Goal: Check status: Check status

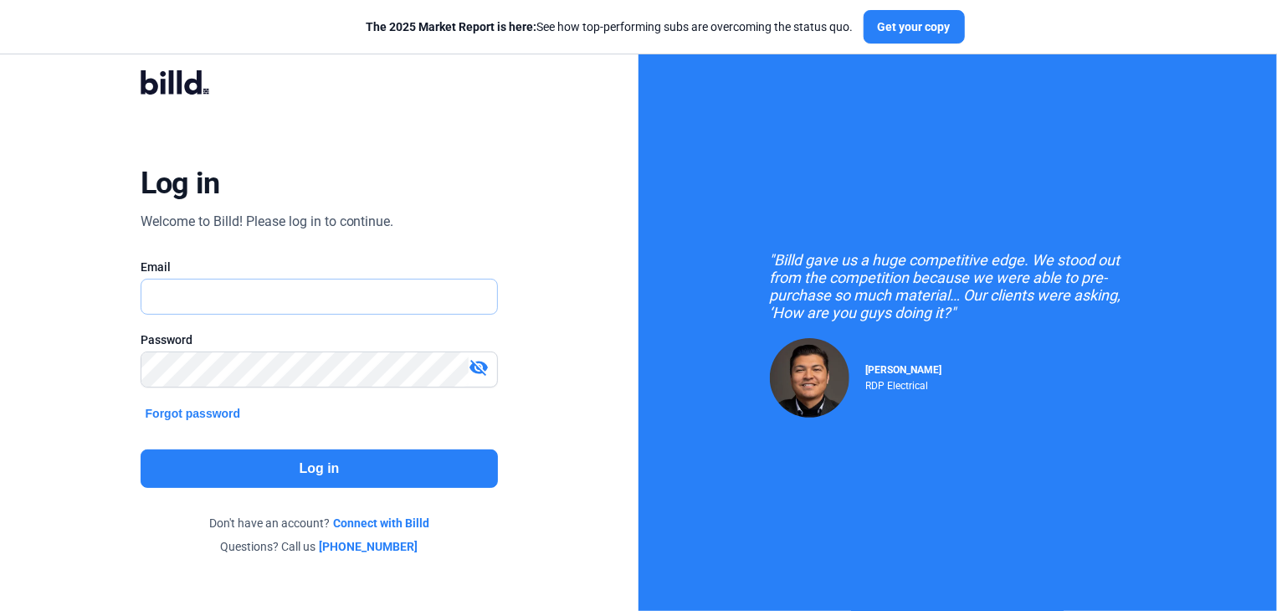
drag, startPoint x: 160, startPoint y: 300, endPoint x: 181, endPoint y: 292, distance: 22.2
click at [164, 295] on input "text" at bounding box center [319, 297] width 357 height 34
type input "[EMAIL_ADDRESS][DOMAIN_NAME]"
click at [302, 468] on button "Log in" at bounding box center [320, 469] width 358 height 39
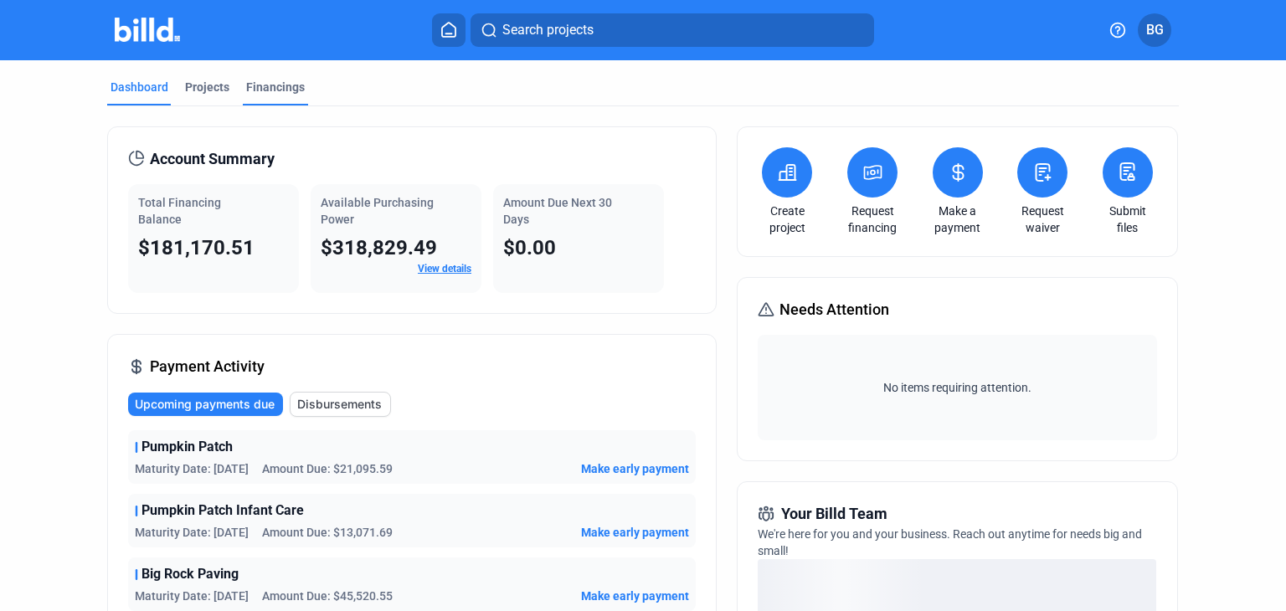
click at [270, 82] on div "Financings" at bounding box center [275, 87] width 59 height 17
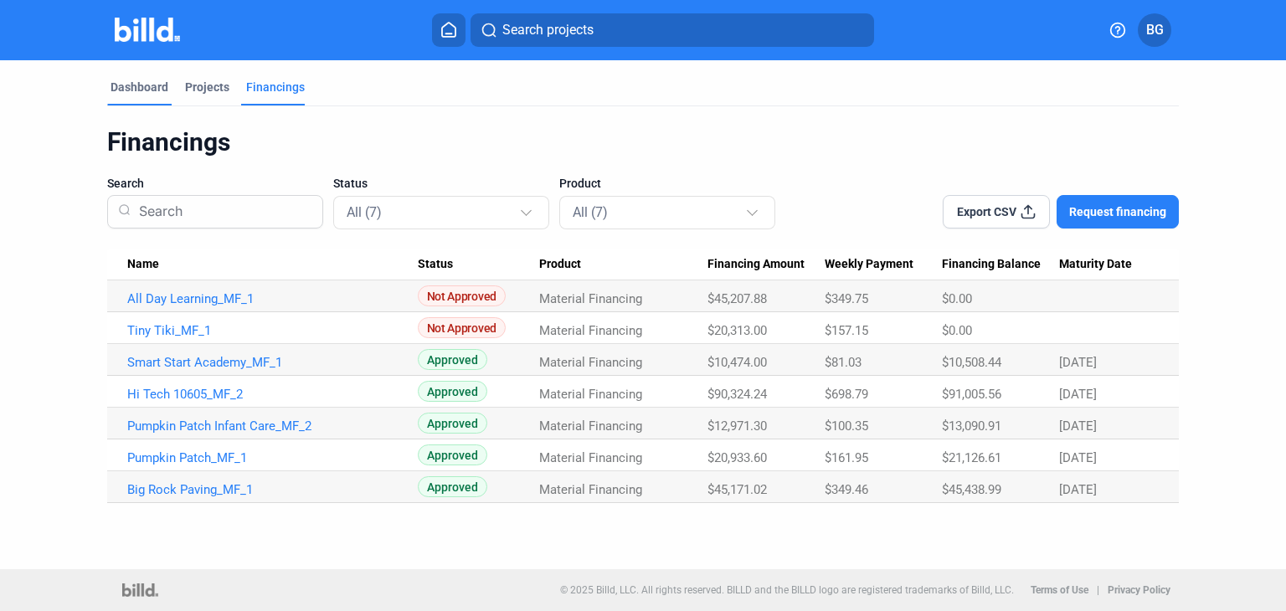
click at [137, 90] on div "Dashboard" at bounding box center [139, 87] width 58 height 17
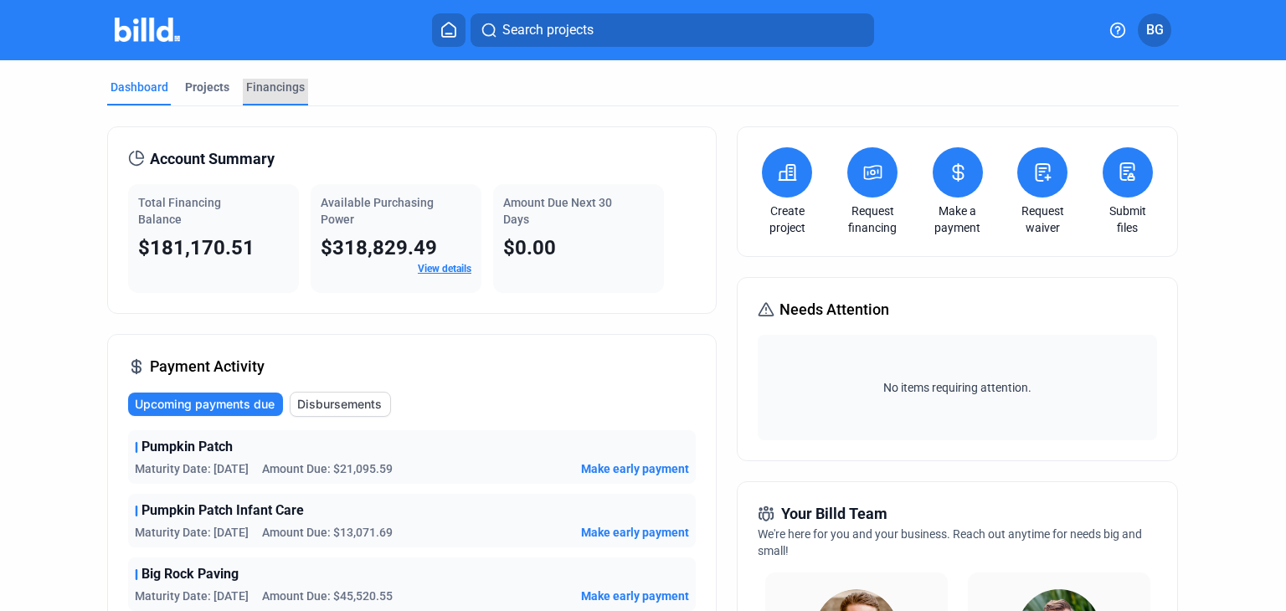
click at [268, 83] on div "Financings" at bounding box center [275, 87] width 59 height 17
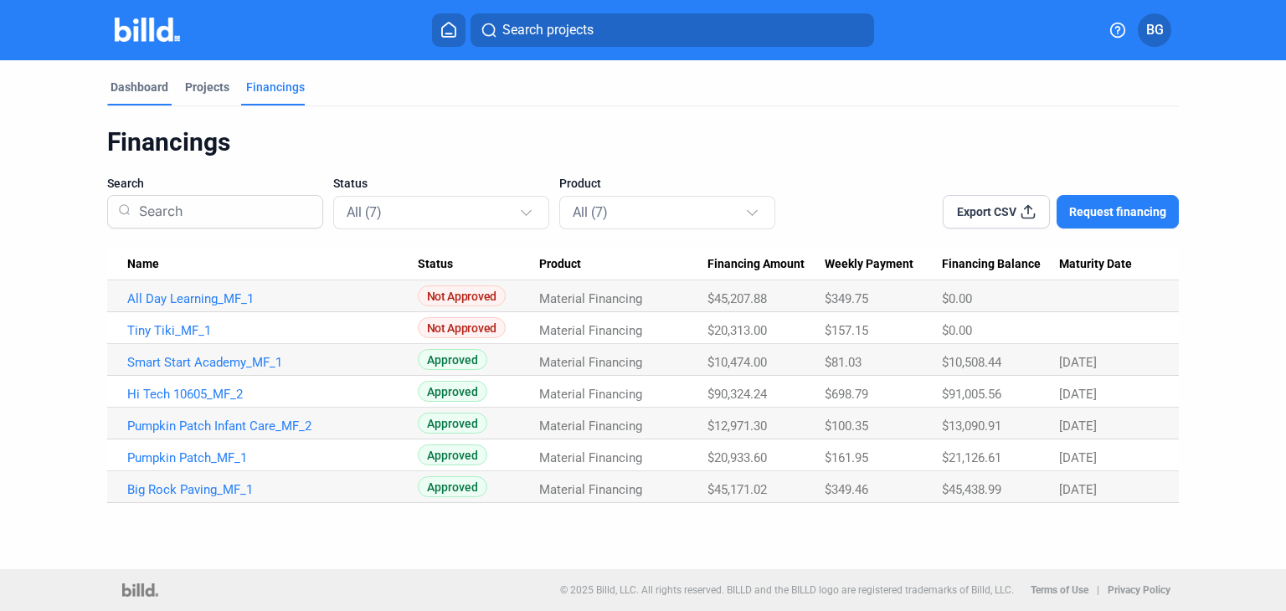
click at [127, 85] on div "Dashboard" at bounding box center [139, 87] width 58 height 17
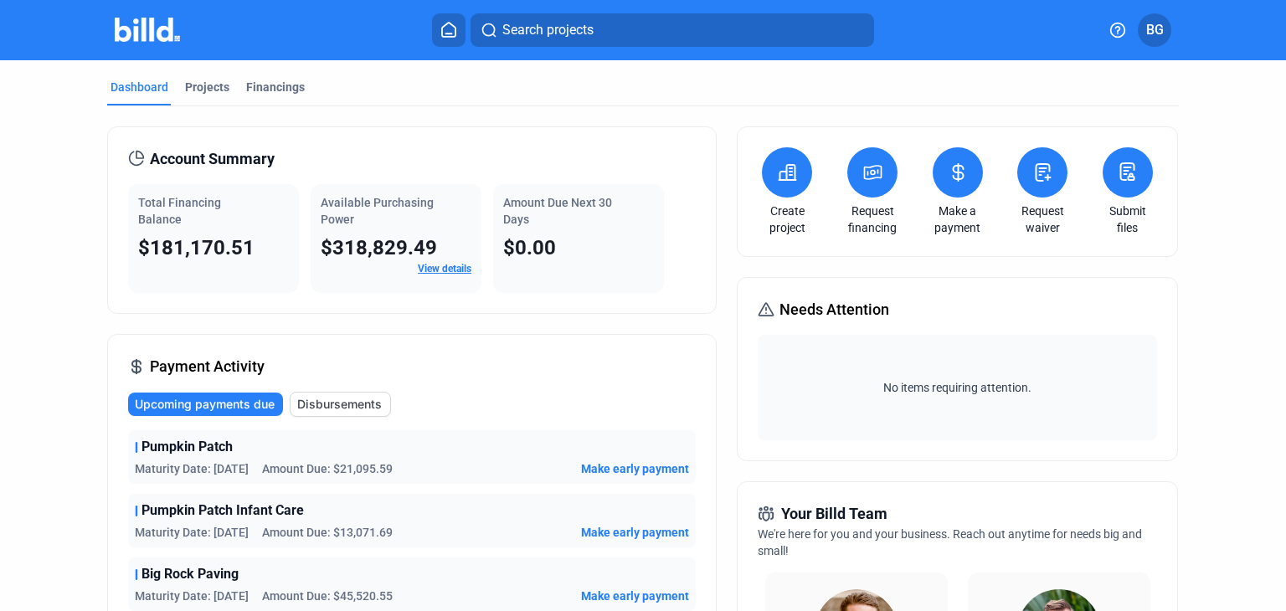
drag, startPoint x: 265, startPoint y: 84, endPoint x: 297, endPoint y: 124, distance: 51.8
click at [265, 84] on div "Financings" at bounding box center [275, 87] width 59 height 17
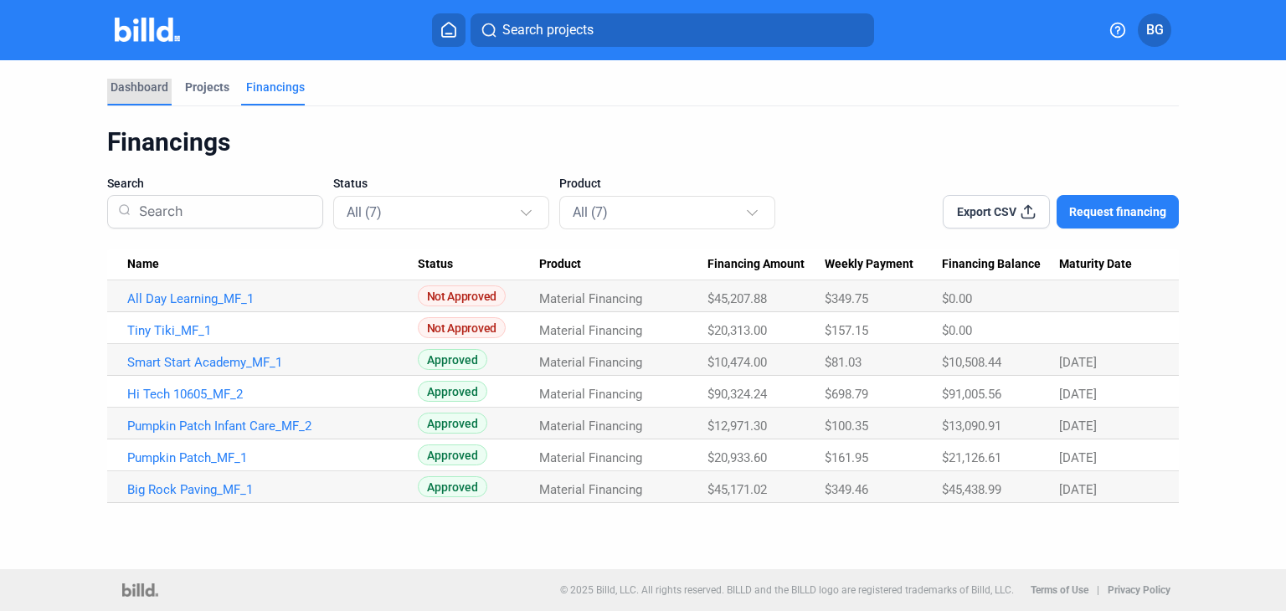
click at [146, 85] on div "Dashboard" at bounding box center [139, 87] width 58 height 17
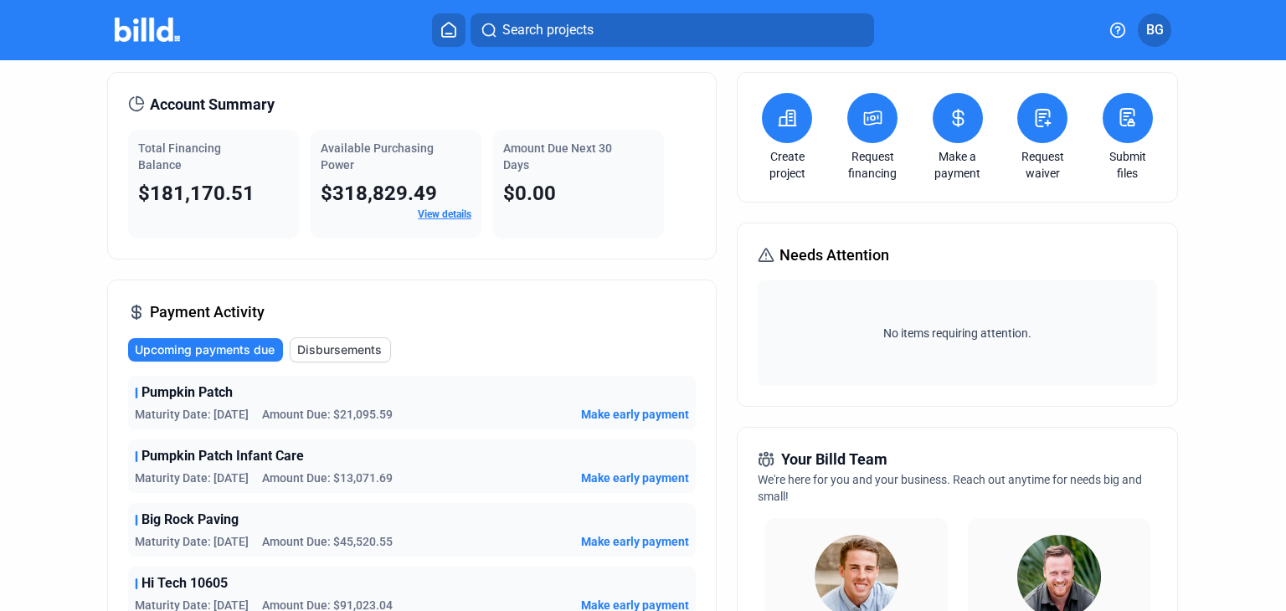
scroll to position [84, 0]
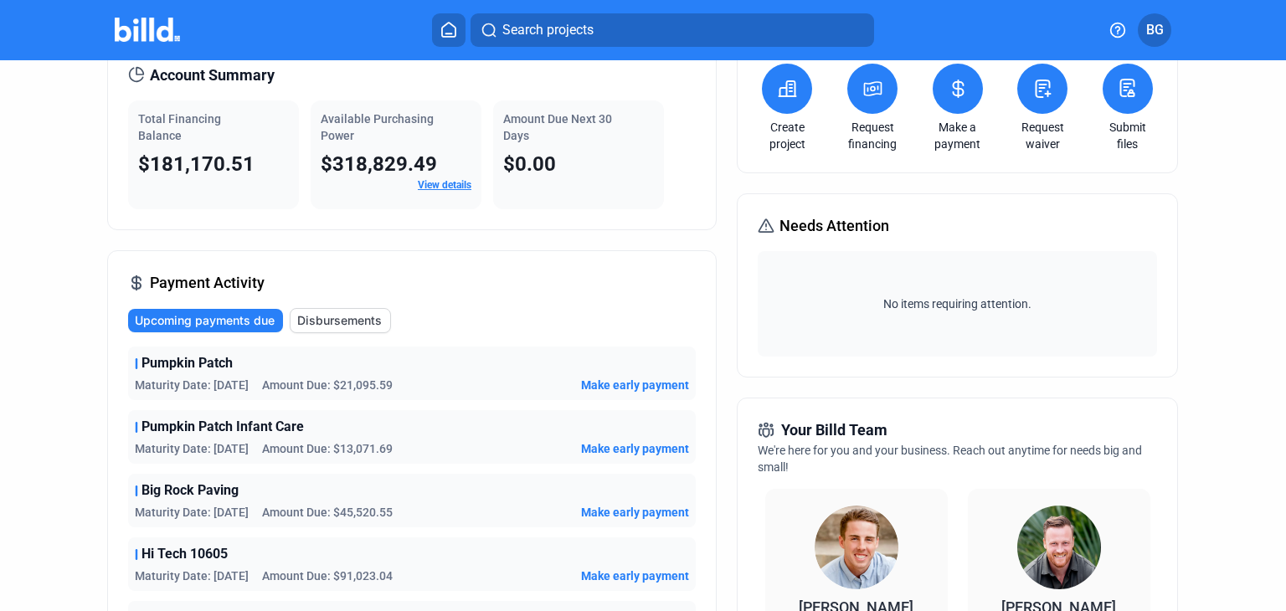
click at [251, 319] on span "Upcoming payments due" at bounding box center [205, 320] width 140 height 17
click at [313, 318] on span "Disbursements" at bounding box center [339, 320] width 85 height 17
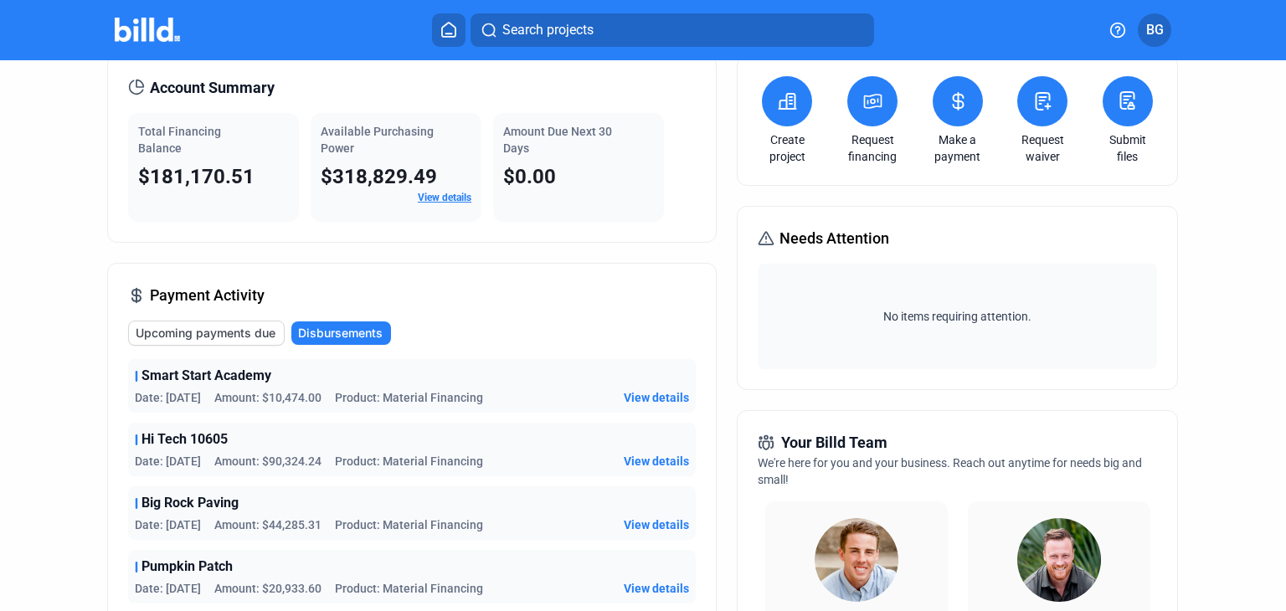
scroll to position [0, 0]
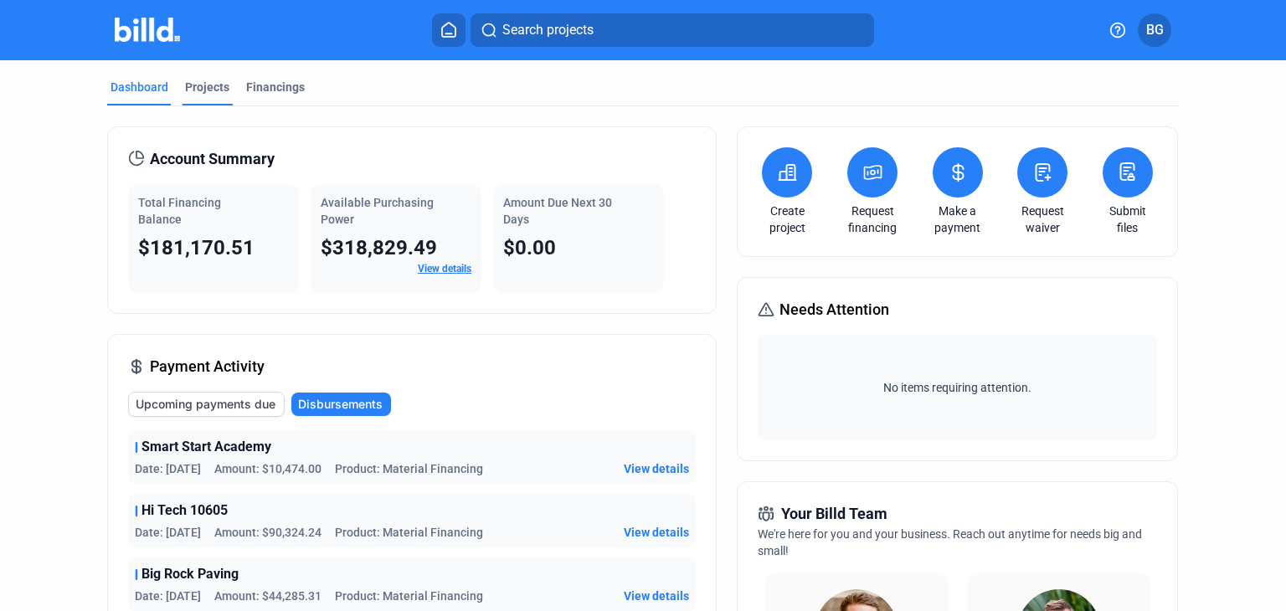
click at [198, 86] on div "Projects" at bounding box center [207, 87] width 44 height 17
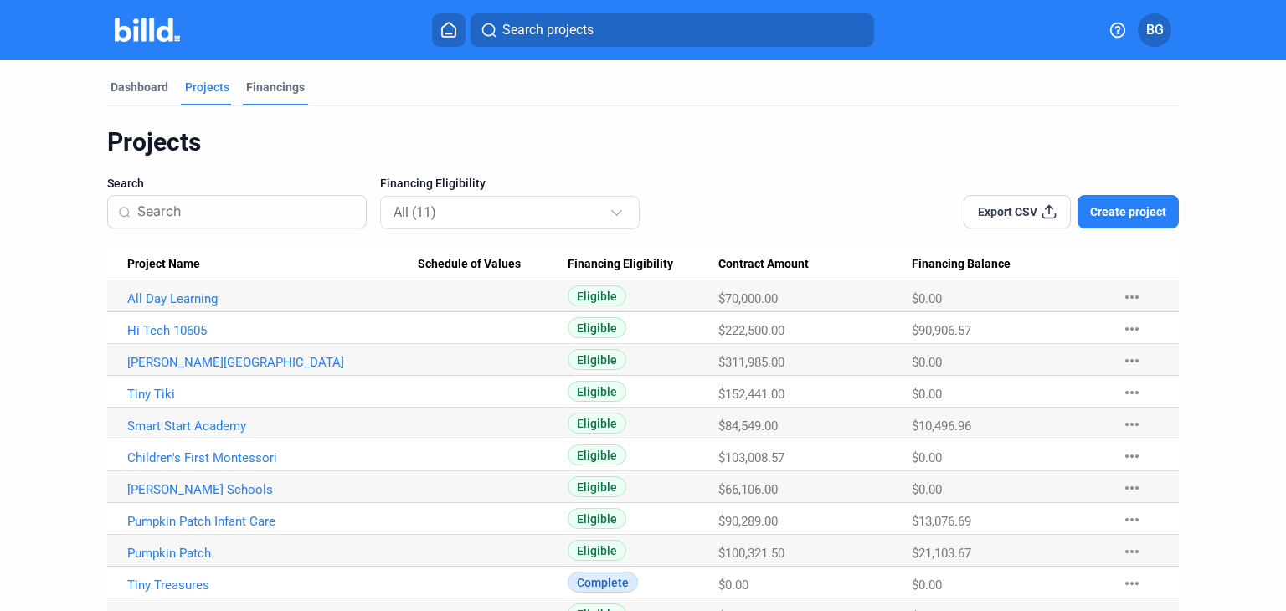
click at [277, 88] on div "Financings" at bounding box center [275, 87] width 59 height 17
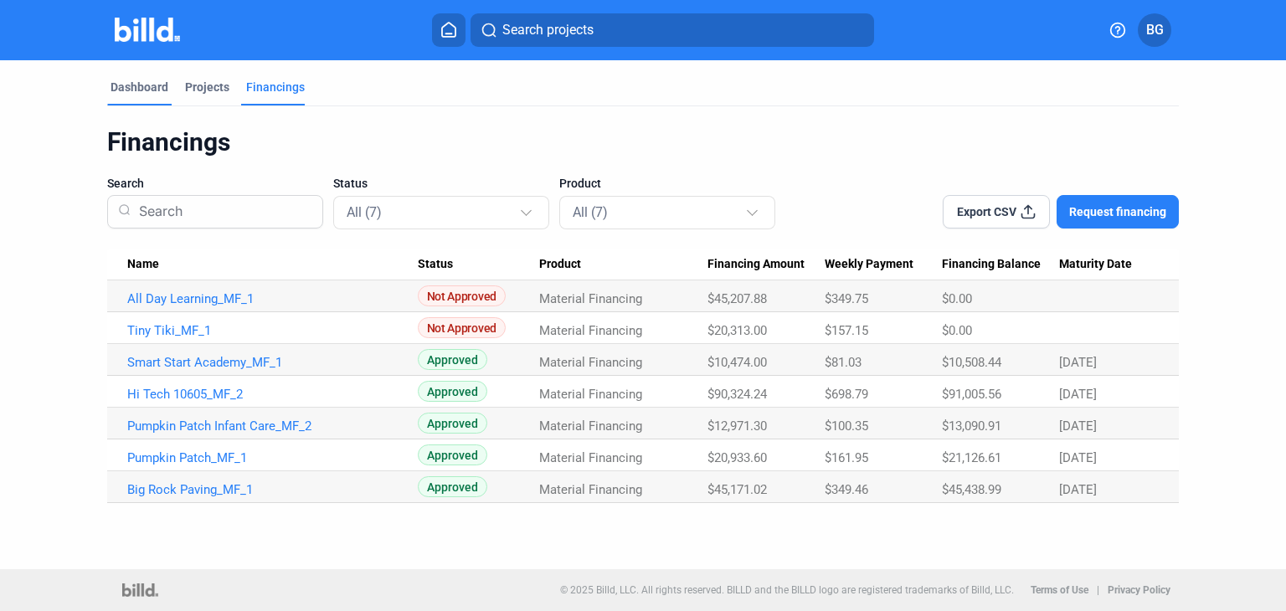
click at [141, 82] on div "Dashboard" at bounding box center [139, 87] width 58 height 17
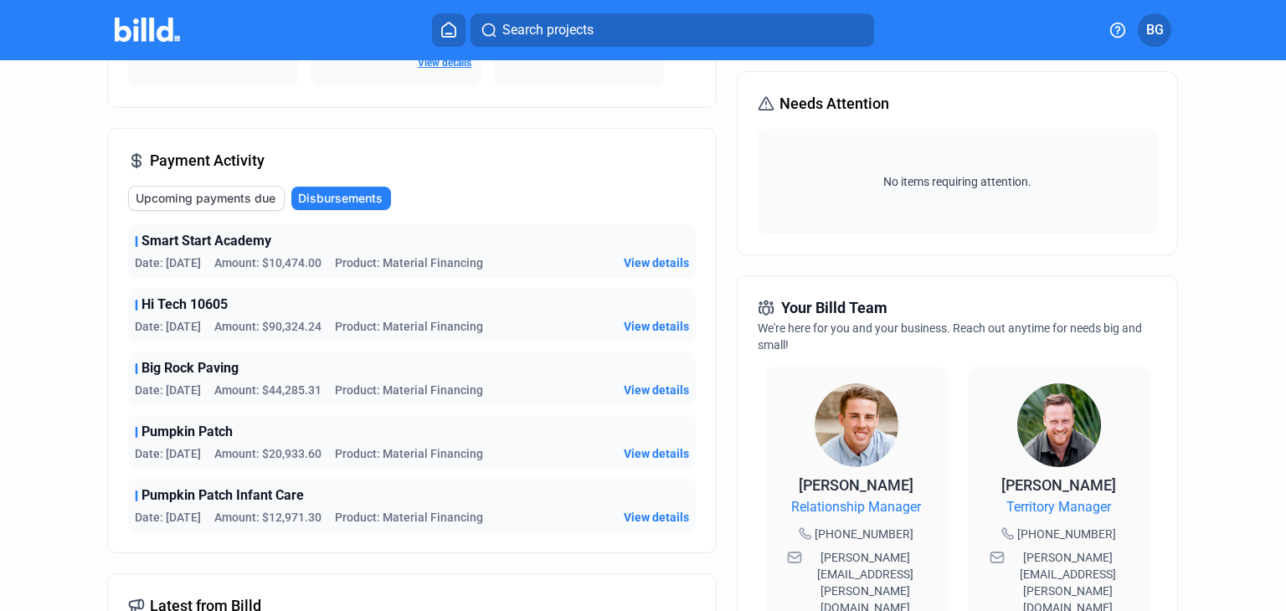
scroll to position [167, 0]
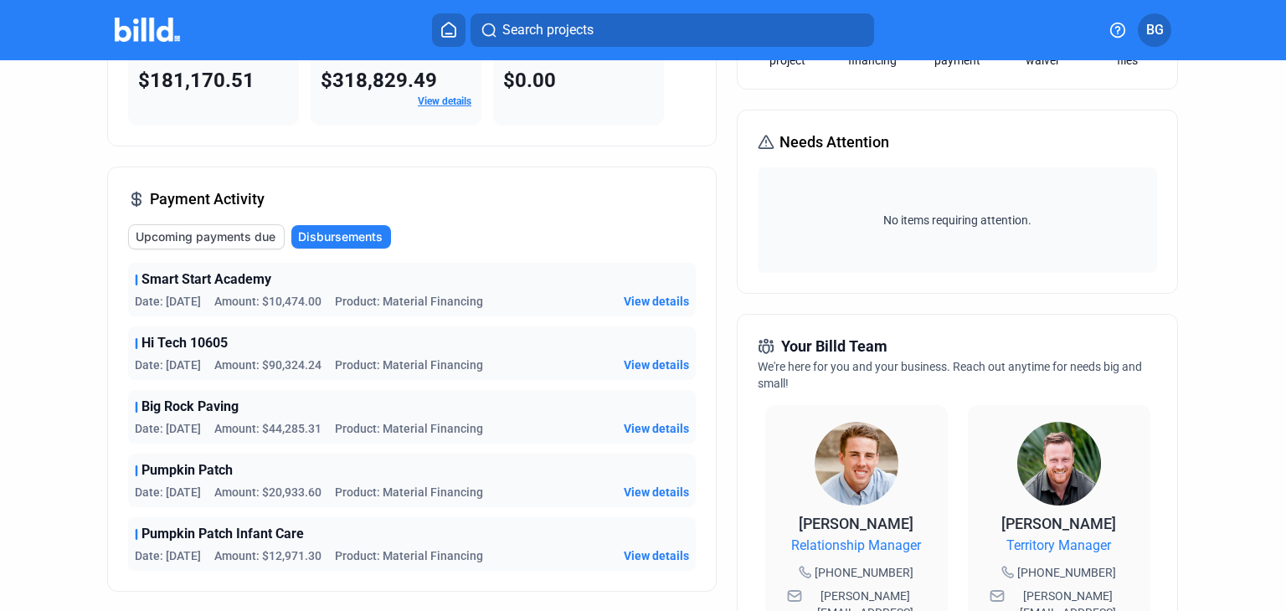
click at [213, 232] on span "Upcoming payments due" at bounding box center [206, 237] width 140 height 17
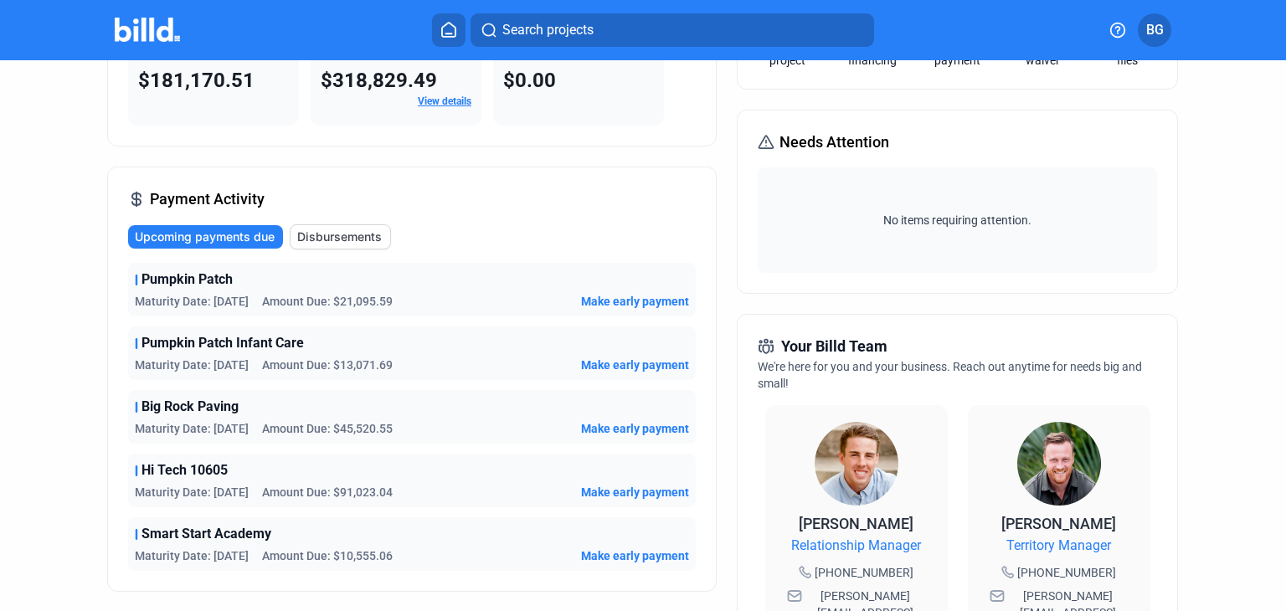
click at [317, 233] on span "Disbursements" at bounding box center [339, 237] width 85 height 17
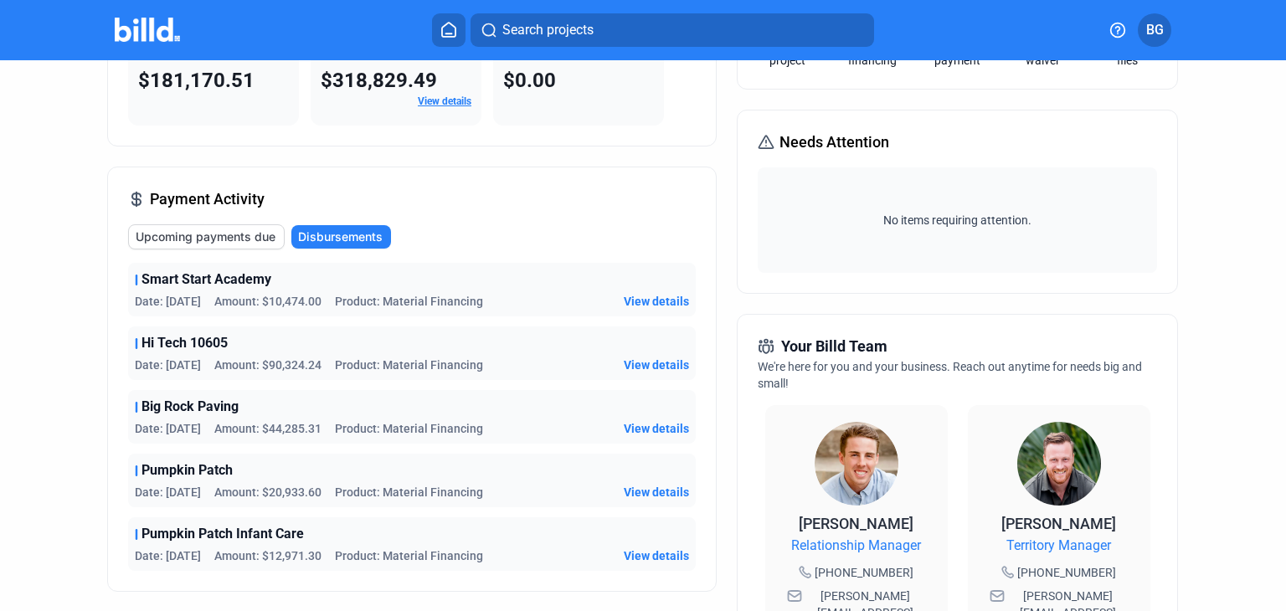
click at [180, 234] on span "Upcoming payments due" at bounding box center [206, 237] width 140 height 17
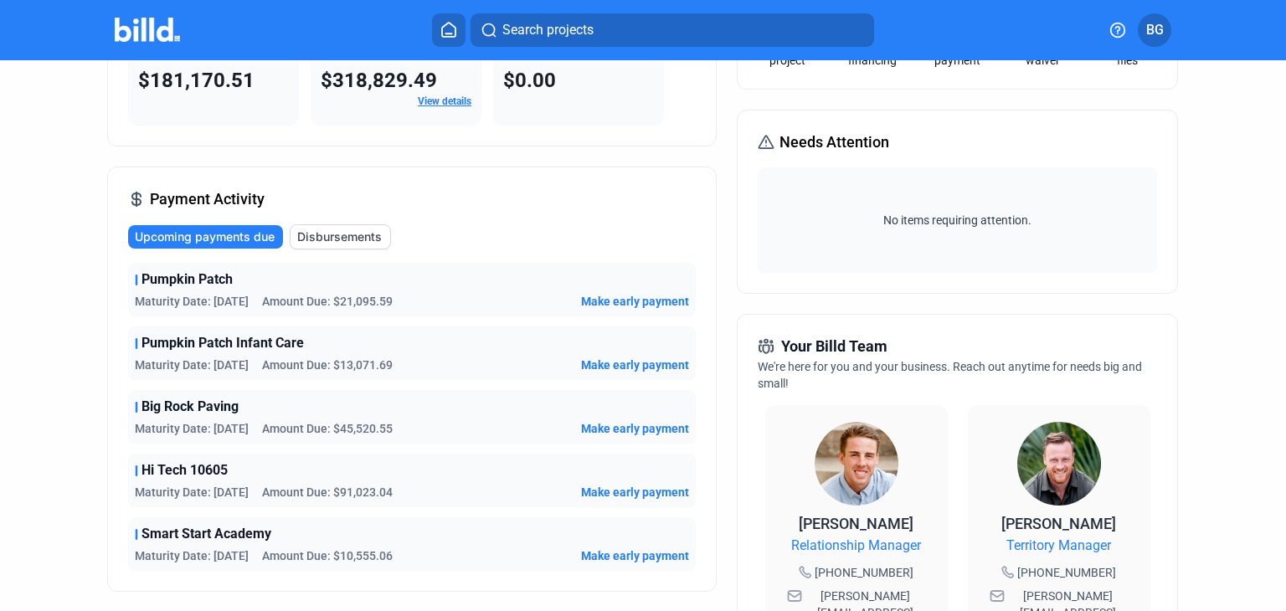
click at [627, 299] on span "Make early payment" at bounding box center [635, 301] width 108 height 17
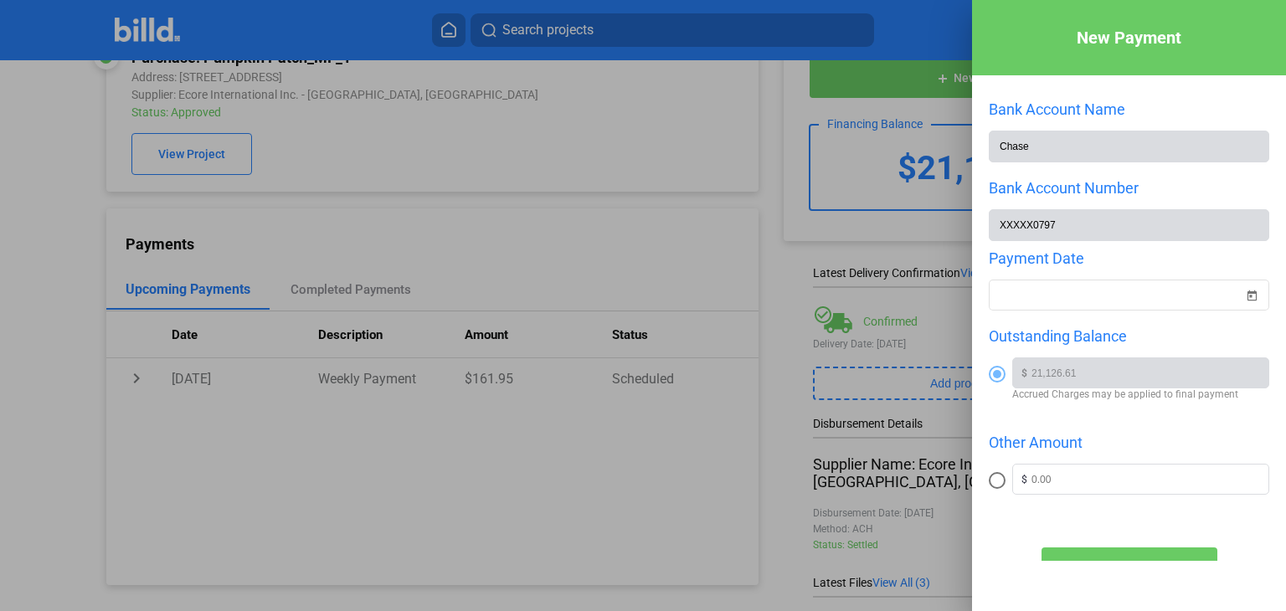
click at [609, 166] on div at bounding box center [643, 305] width 1286 height 611
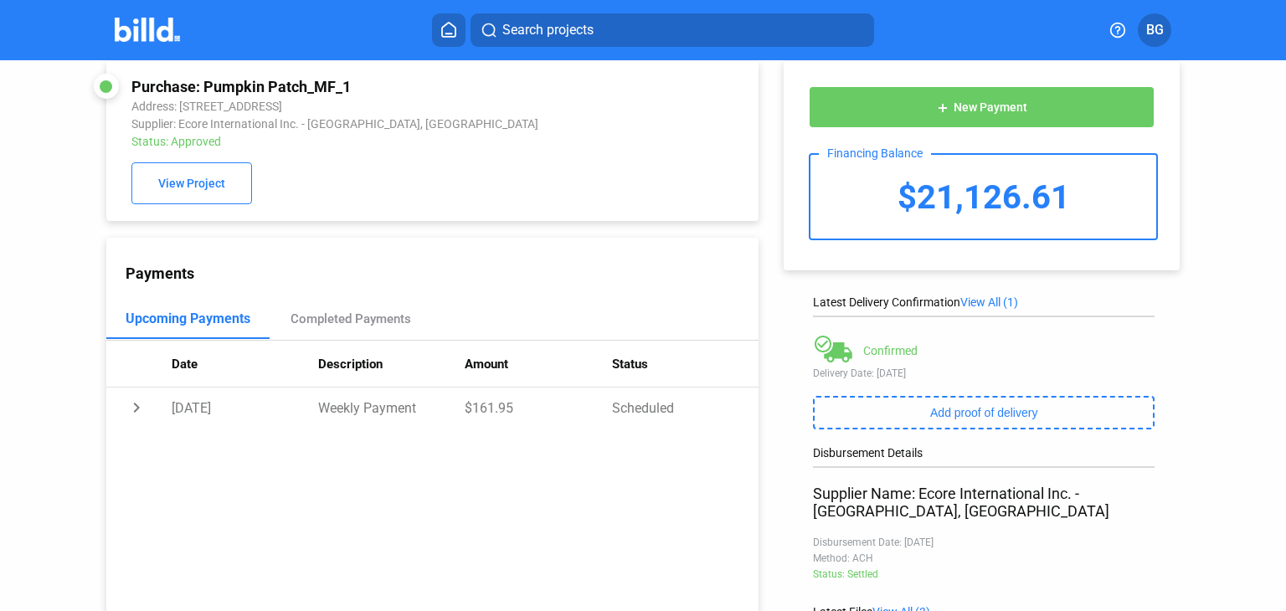
scroll to position [0, 0]
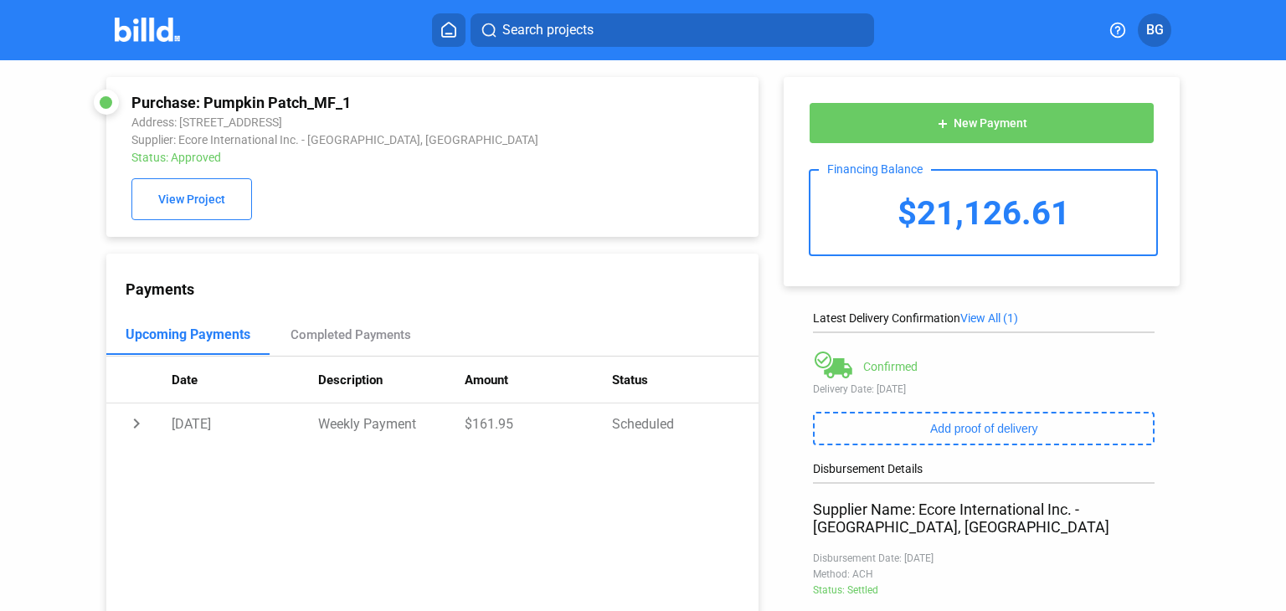
click at [449, 27] on icon at bounding box center [448, 30] width 17 height 16
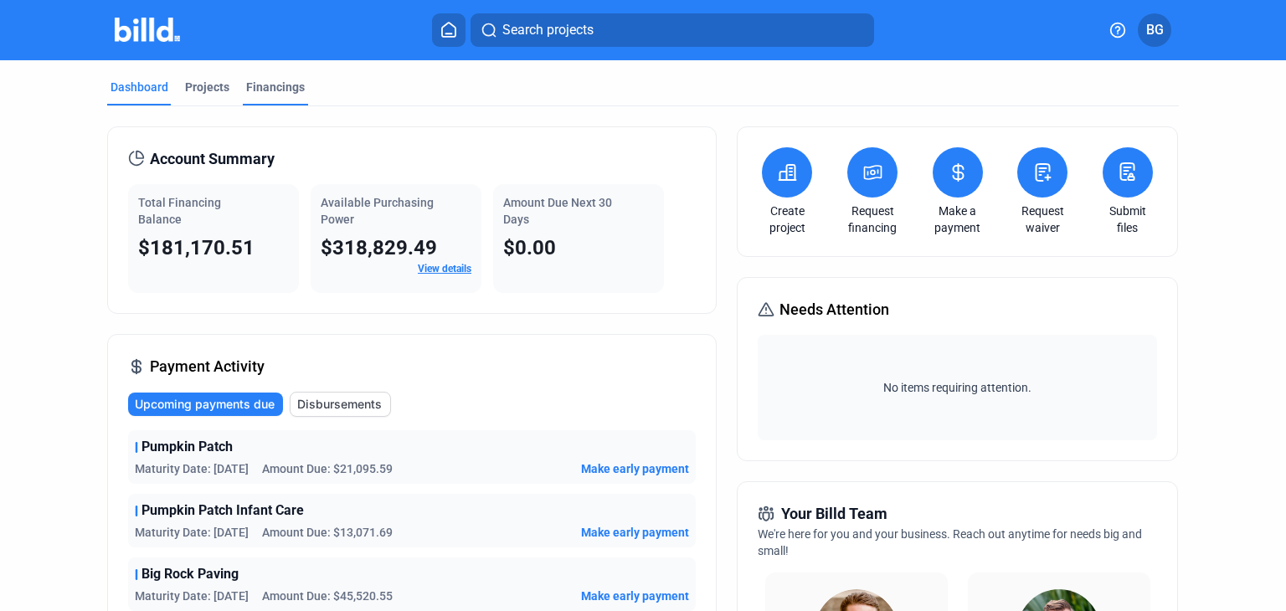
click at [268, 90] on div "Financings" at bounding box center [275, 87] width 59 height 17
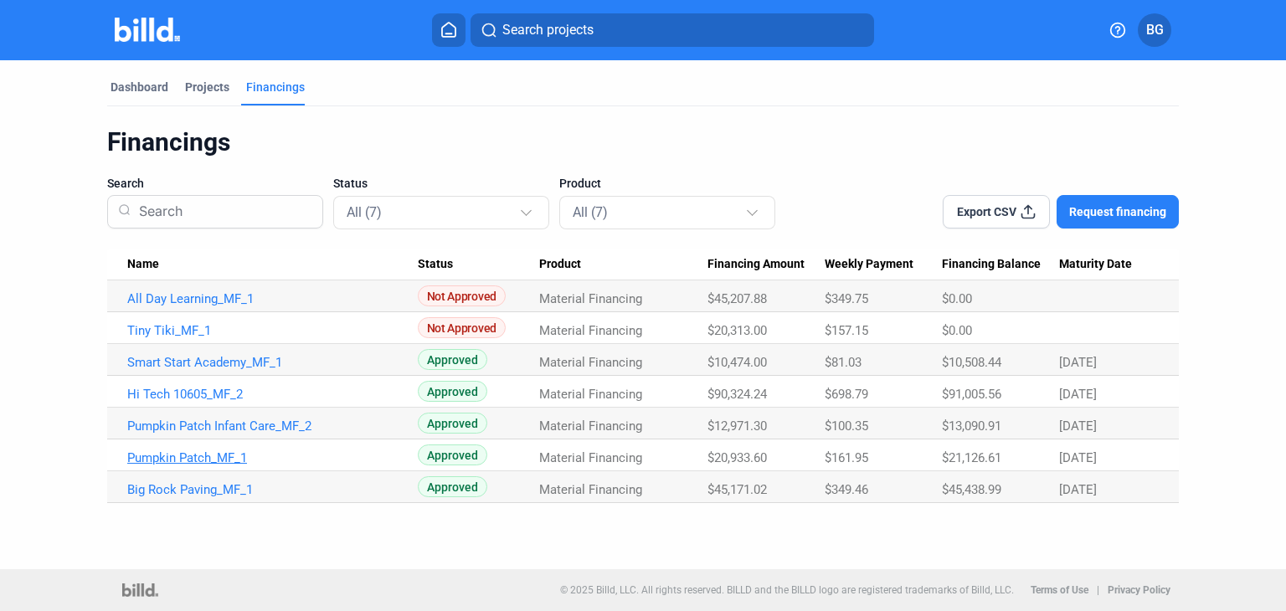
click at [183, 455] on link "Pumpkin Patch_MF_1" at bounding box center [272, 457] width 290 height 15
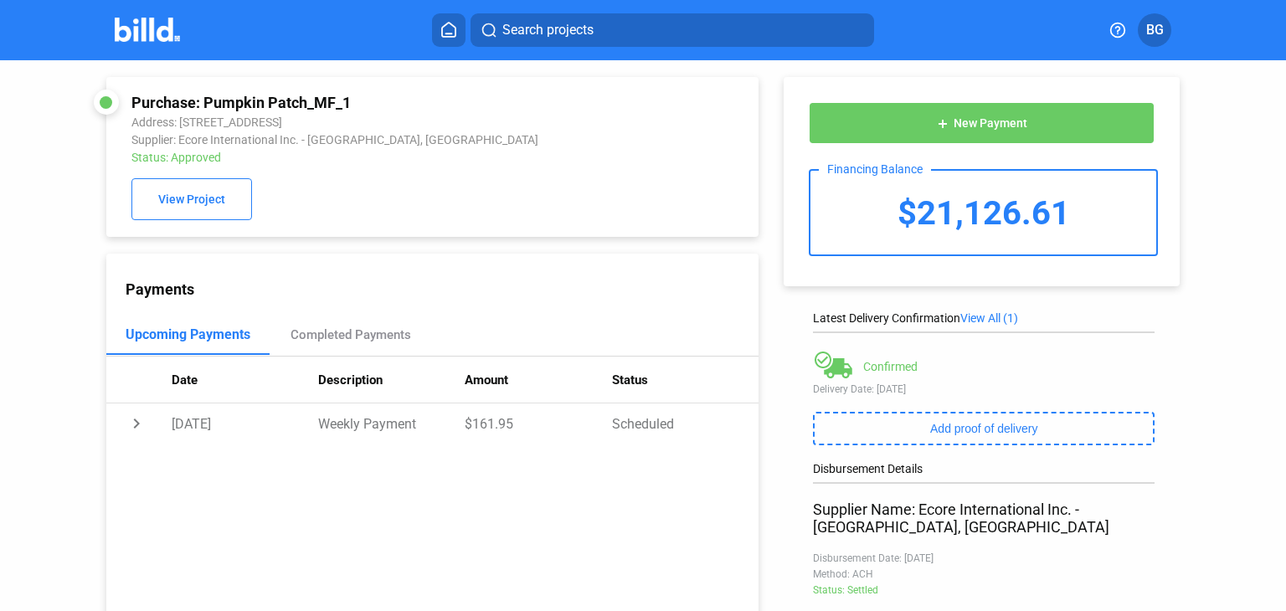
drag, startPoint x: 696, startPoint y: 339, endPoint x: 614, endPoint y: 190, distance: 170.5
click at [614, 190] on div "Purchase: Pumpkin Patch_MF_1 Address: [STREET_ADDRESS] Supplier: Ecore Internat…" at bounding box center [432, 157] width 602 height 126
click at [449, 28] on icon at bounding box center [448, 30] width 17 height 16
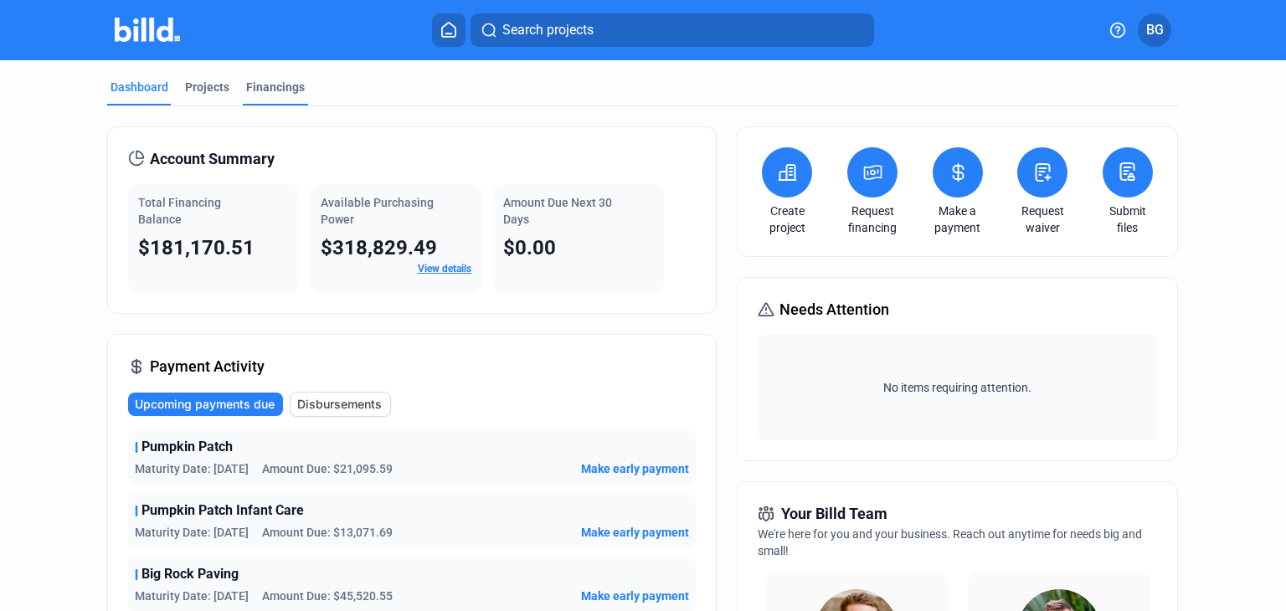
click at [271, 83] on div "Financings" at bounding box center [275, 87] width 59 height 17
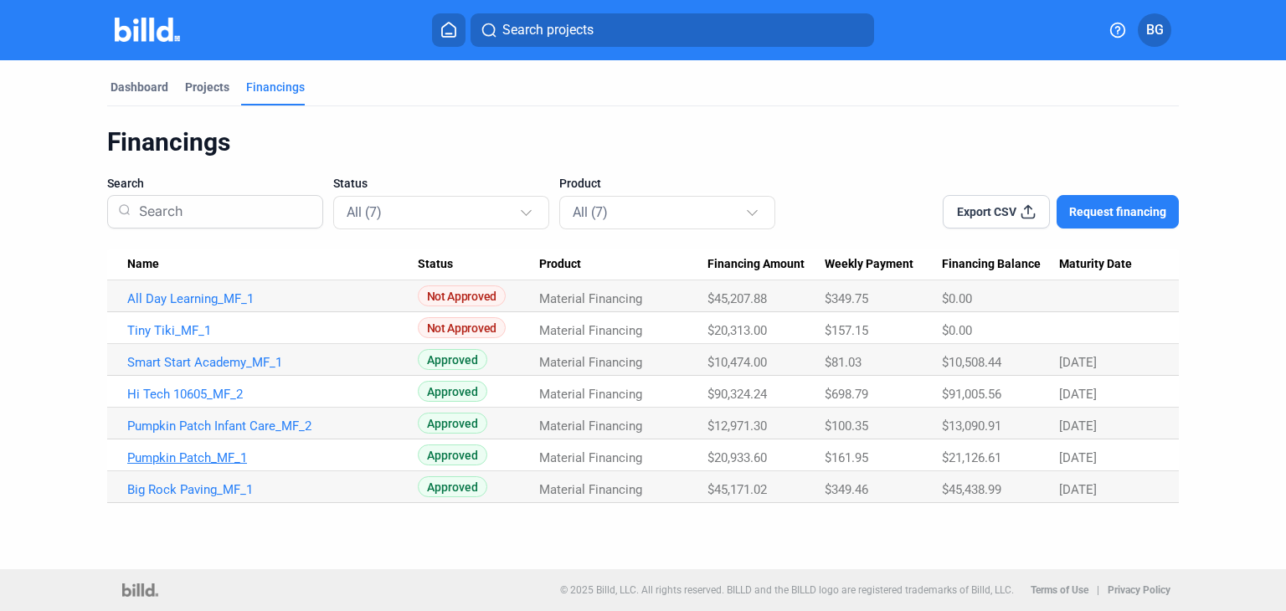
click at [192, 456] on link "Pumpkin Patch_MF_1" at bounding box center [272, 457] width 290 height 15
click at [1150, 37] on span "BG" at bounding box center [1155, 30] width 18 height 20
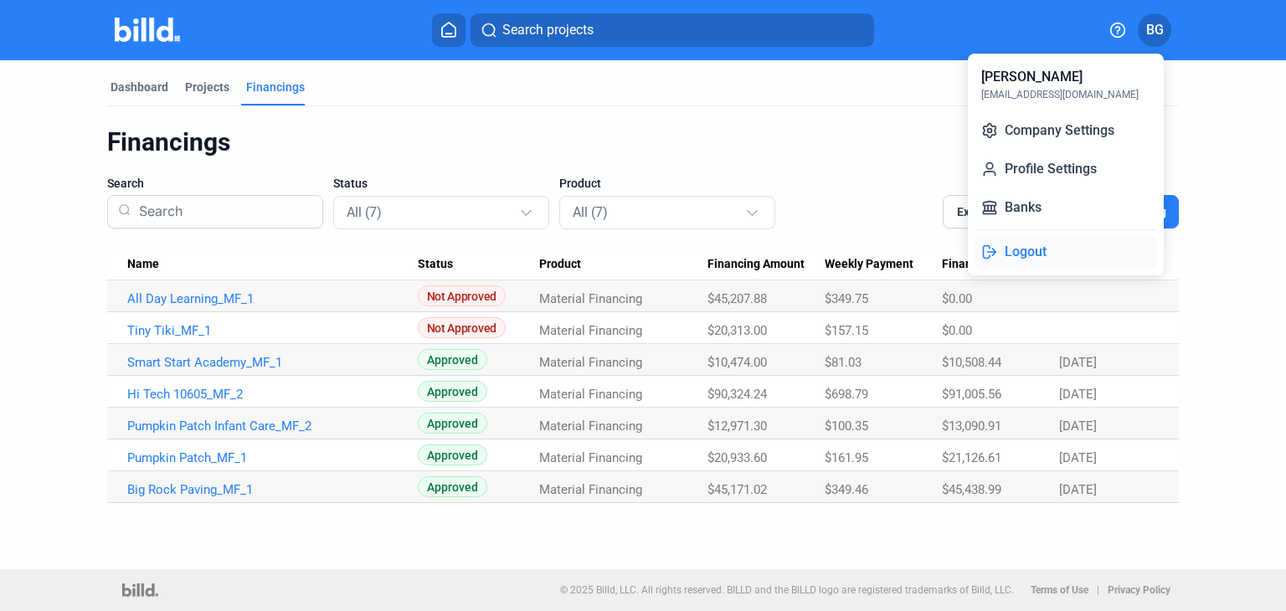
click at [1015, 252] on button "Logout" at bounding box center [1065, 251] width 182 height 33
